Goal: Navigation & Orientation: Understand site structure

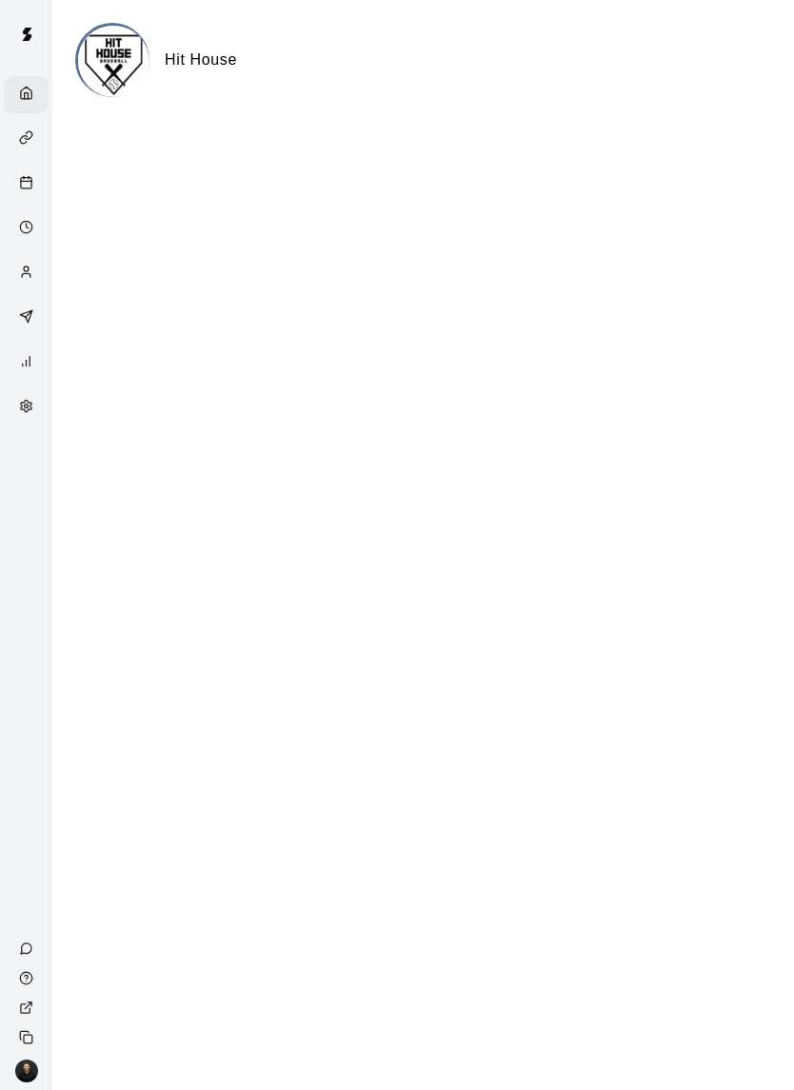
click at [21, 238] on div "Availability" at bounding box center [31, 229] width 24 height 18
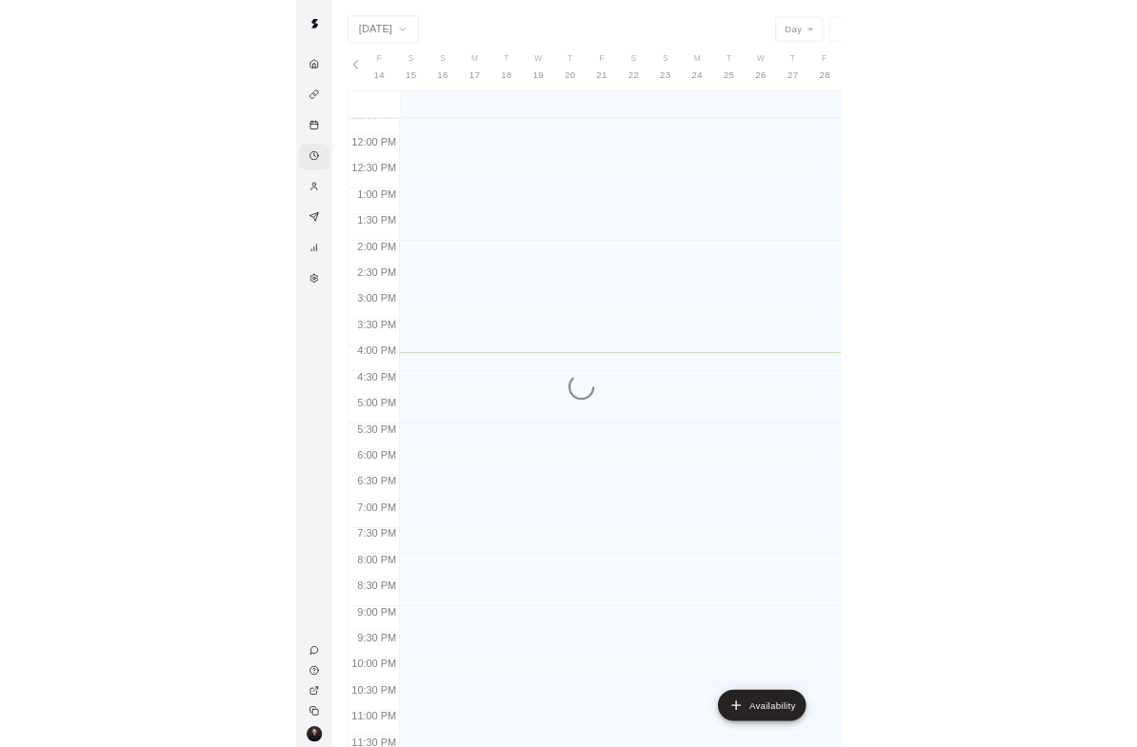
scroll to position [0, 7948]
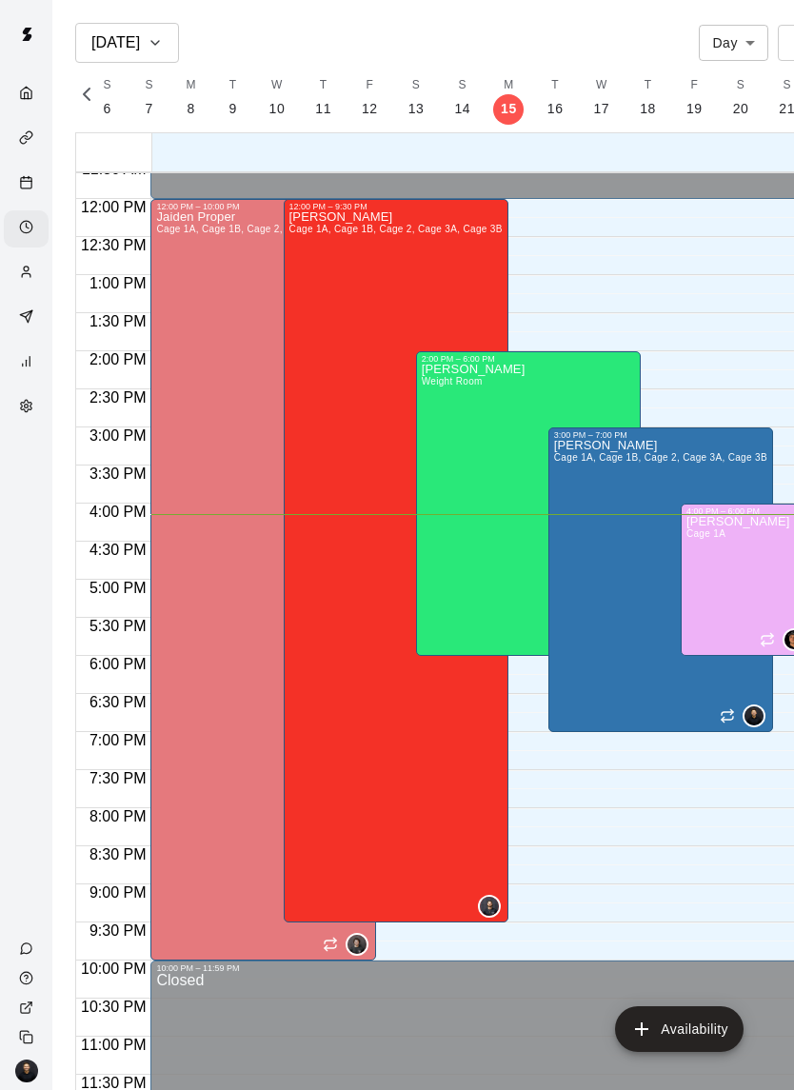
click at [28, 323] on icon "Marketing" at bounding box center [26, 316] width 14 height 14
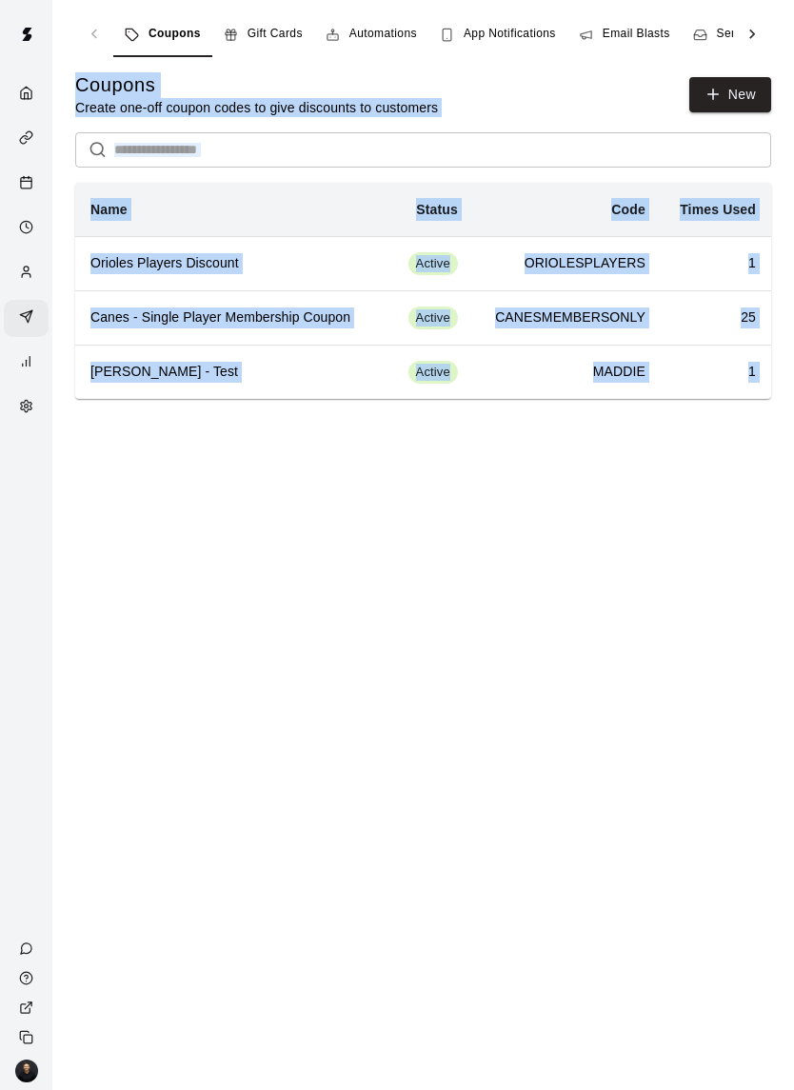
click at [24, 289] on div "Customers" at bounding box center [26, 273] width 45 height 37
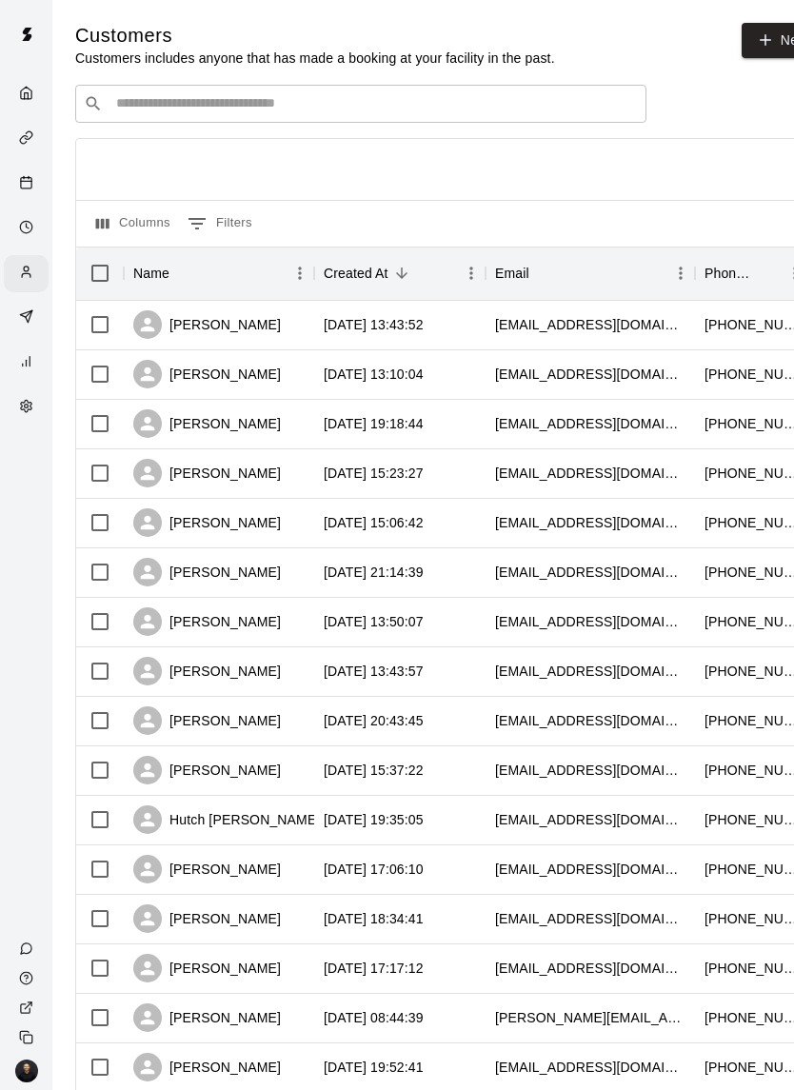
click at [28, 324] on icon "Marketing" at bounding box center [26, 316] width 14 height 14
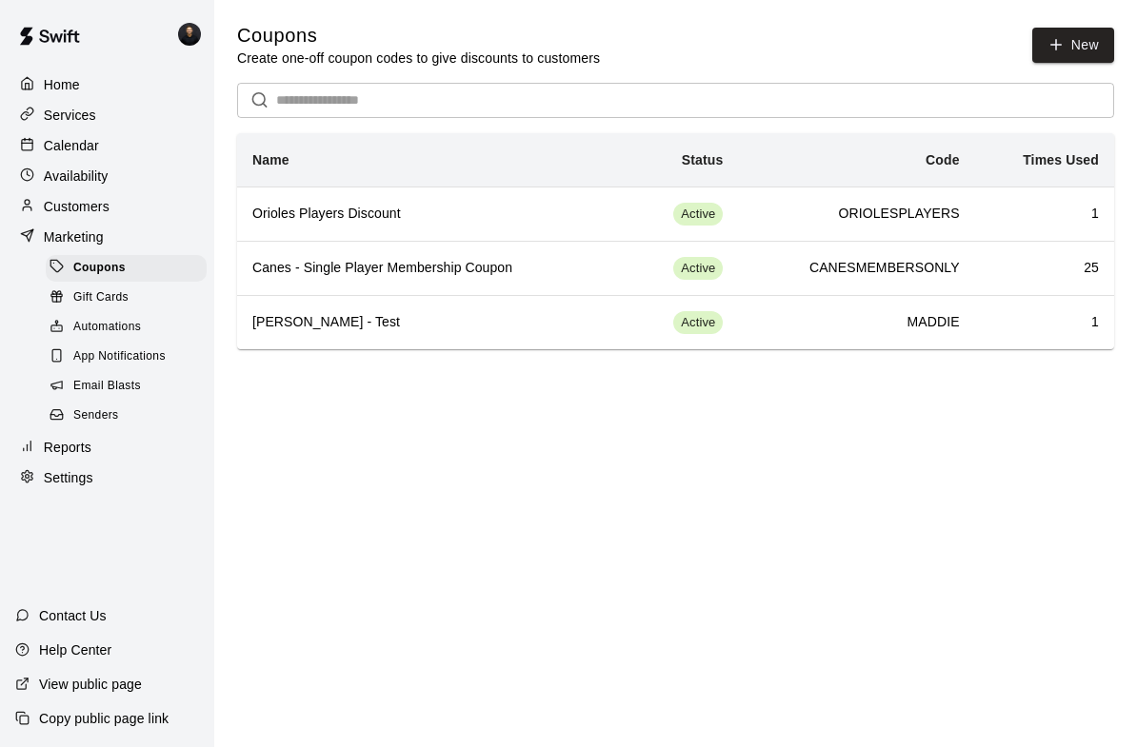
click at [64, 444] on p "Reports" at bounding box center [68, 447] width 48 height 19
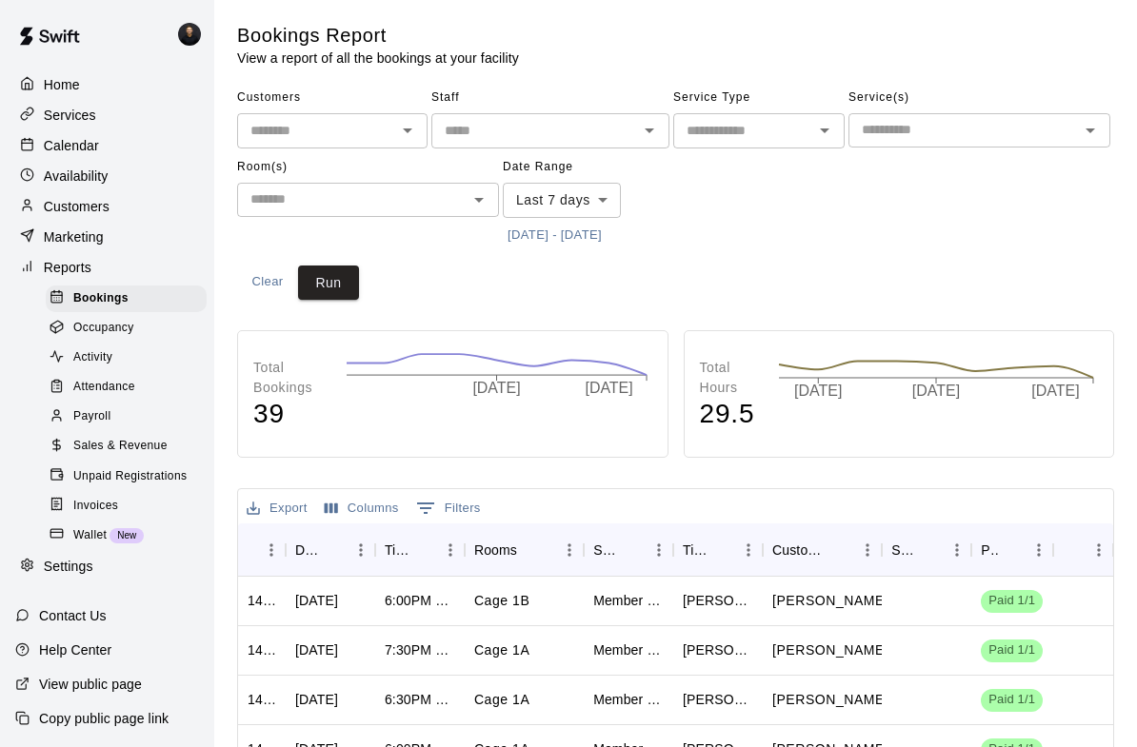
click at [83, 119] on p "Services" at bounding box center [70, 115] width 52 height 19
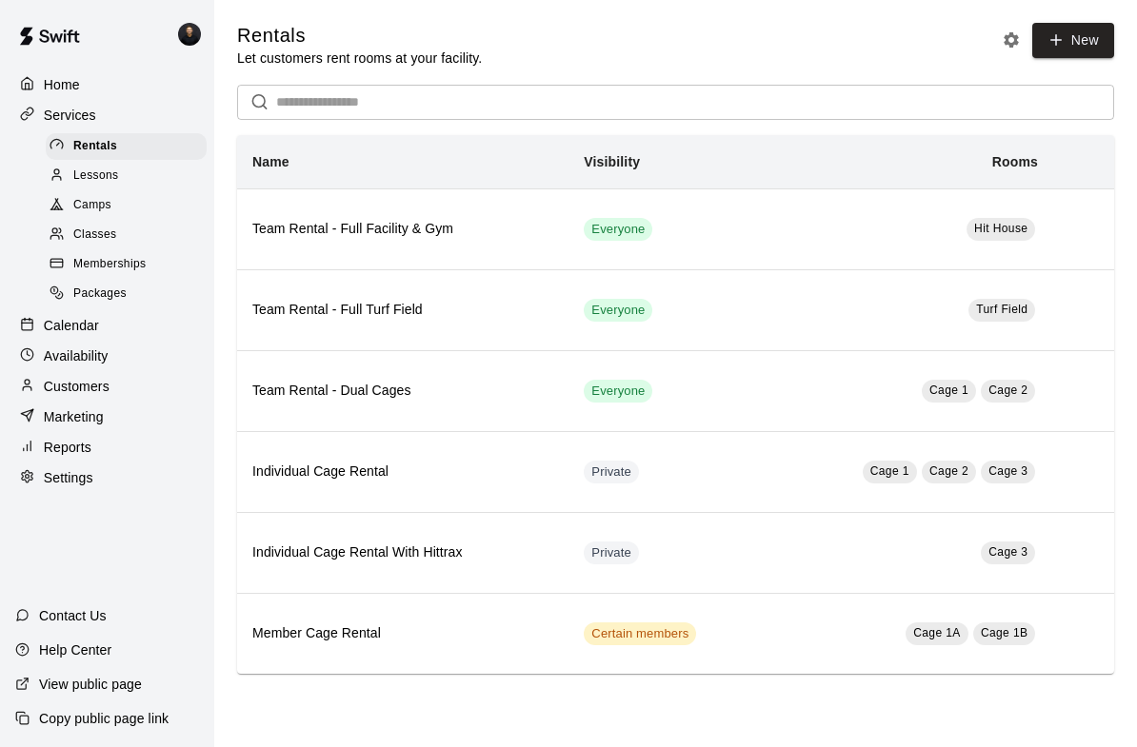
click at [103, 209] on span "Camps" at bounding box center [92, 205] width 38 height 19
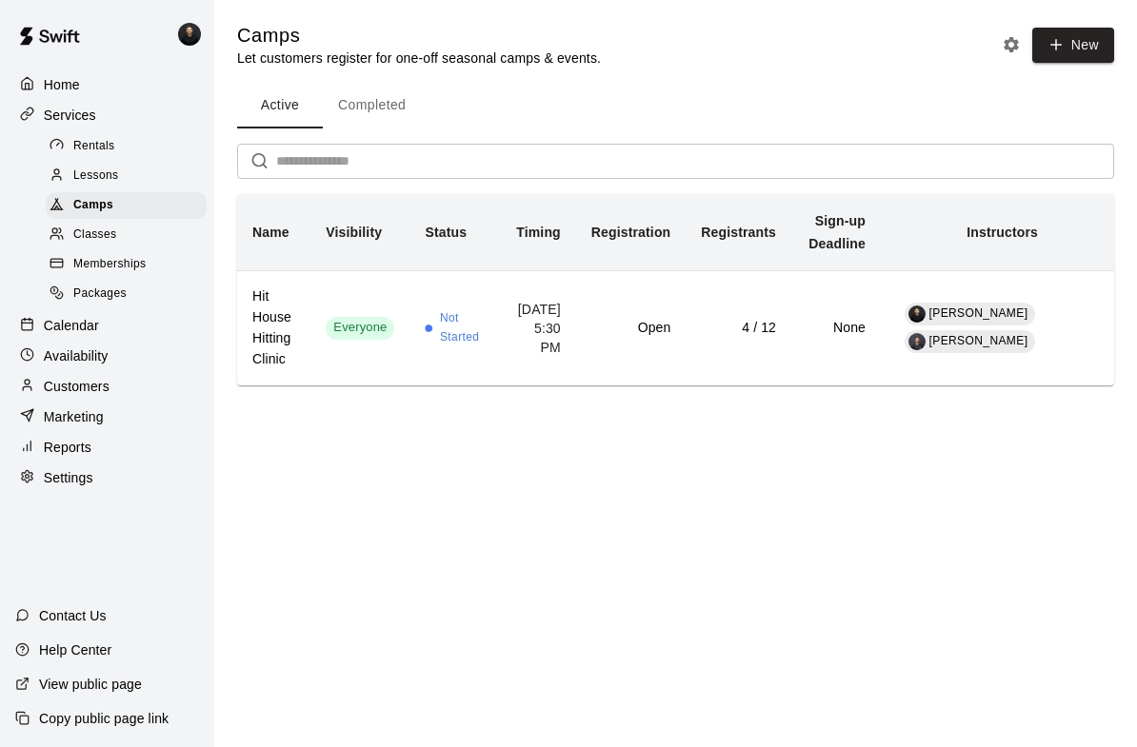
scroll to position [0, 2]
click at [104, 183] on span "Lessons" at bounding box center [96, 176] width 46 height 19
